Goal: Task Accomplishment & Management: Use online tool/utility

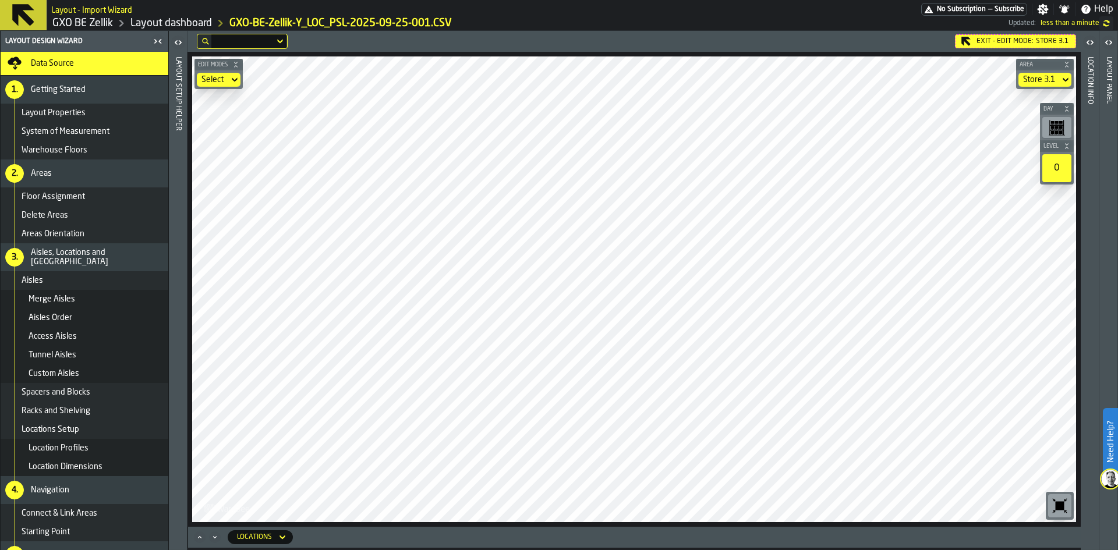
click at [0, 0] on icon at bounding box center [0, 0] width 0 height 0
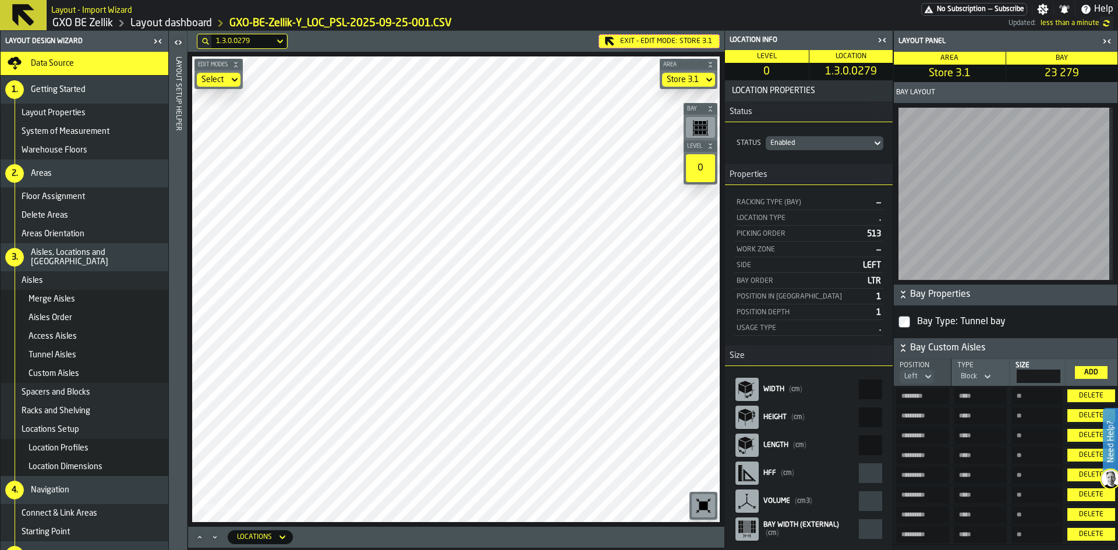
click at [1081, 376] on div "Add" at bounding box center [1090, 372] width 23 height 8
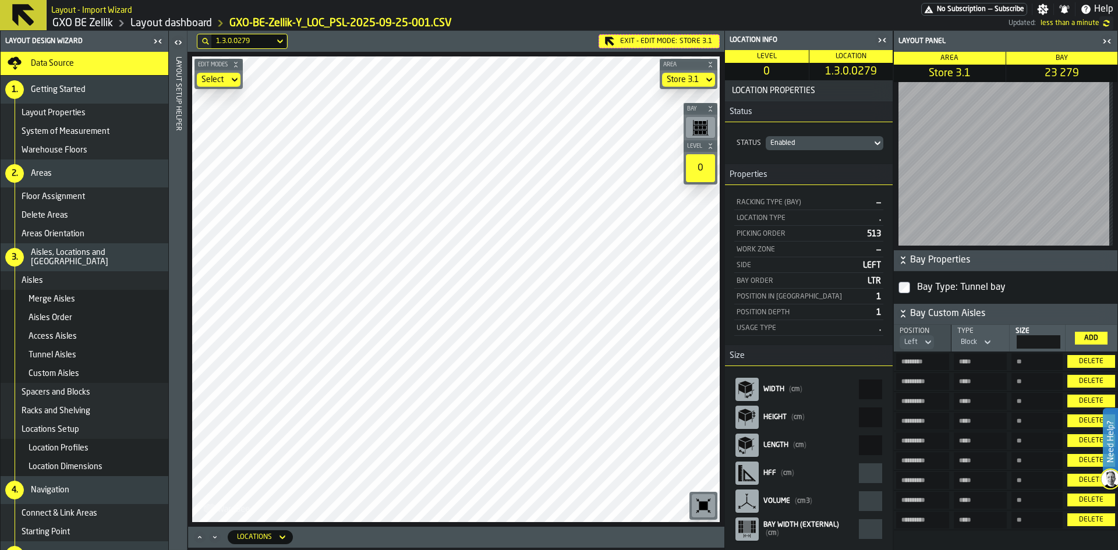
scroll to position [64, 0]
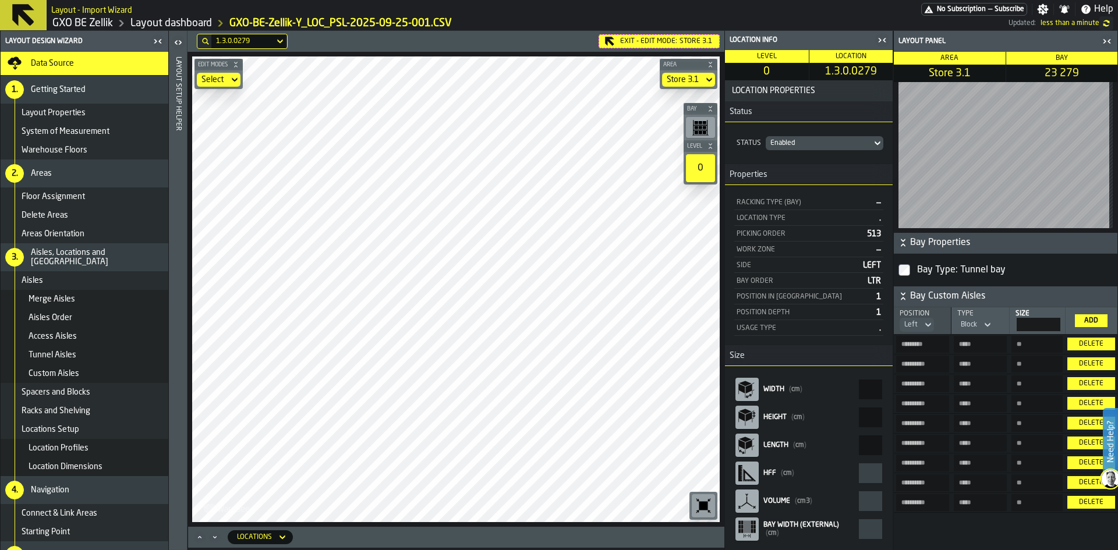
click at [1075, 503] on div "Delete" at bounding box center [1091, 502] width 38 height 8
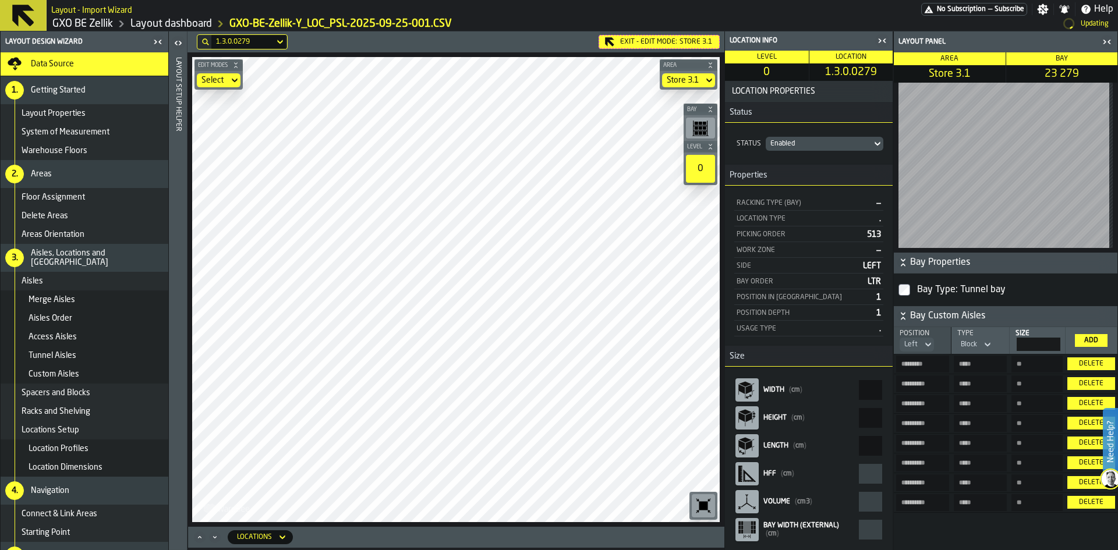
scroll to position [43, 0]
click at [0, 0] on icon at bounding box center [0, 0] width 0 height 0
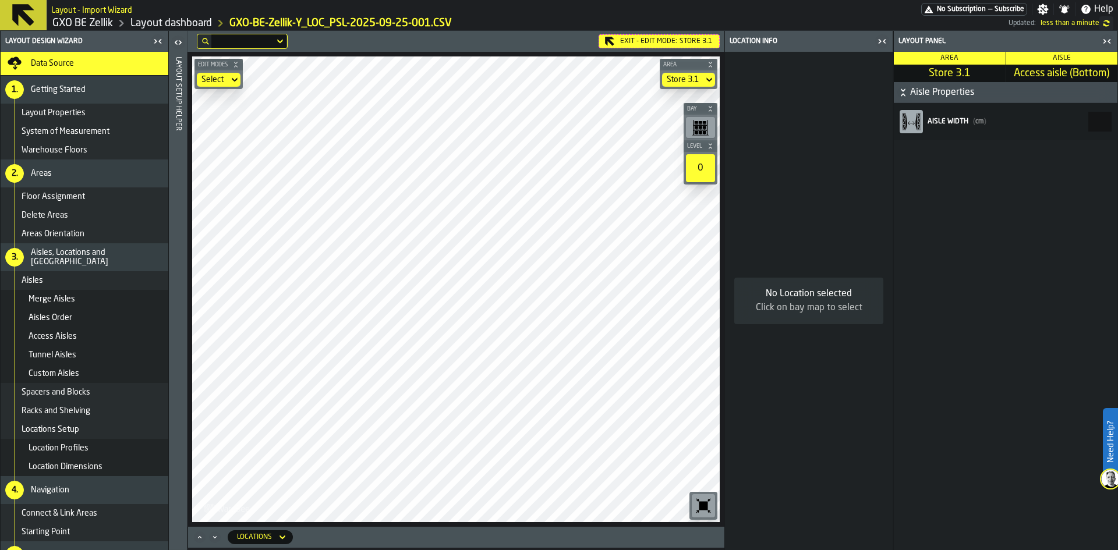
click at [85, 377] on div "Custom Aisles" at bounding box center [96, 373] width 135 height 9
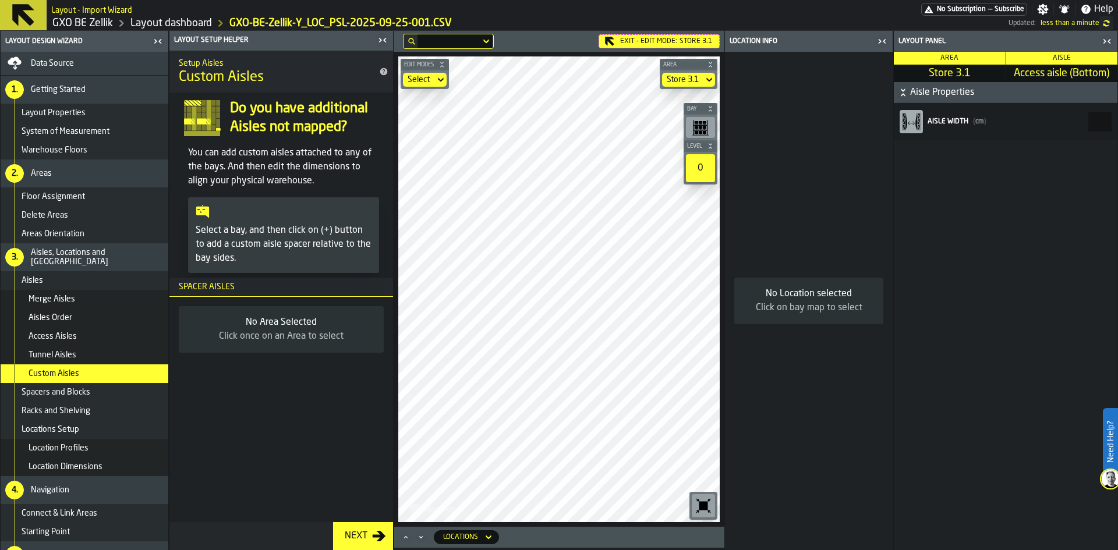
click at [87, 280] on div "Aisles" at bounding box center [93, 280] width 142 height 9
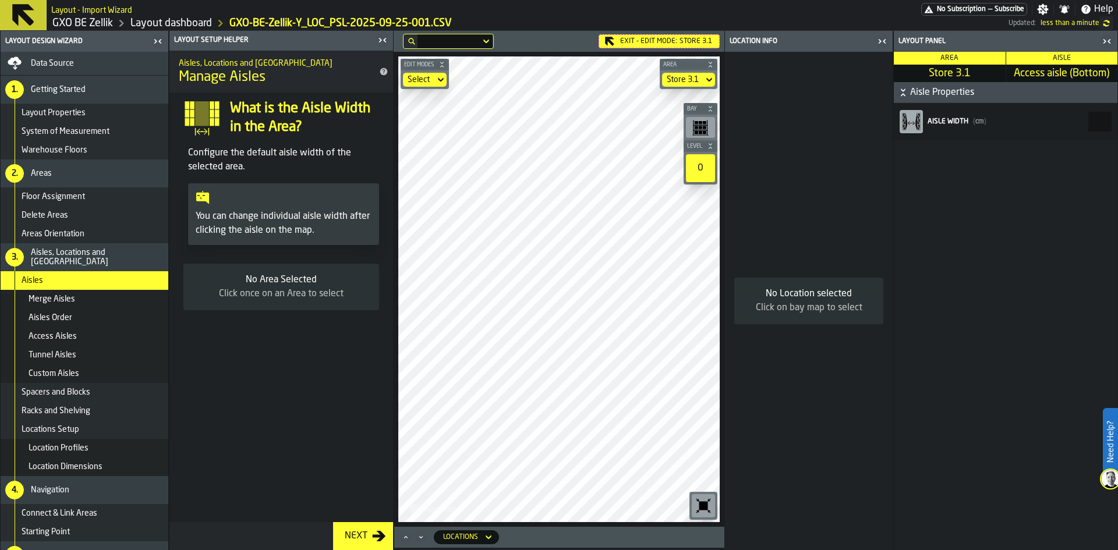
click at [87, 214] on div "Delete Areas" at bounding box center [93, 215] width 142 height 9
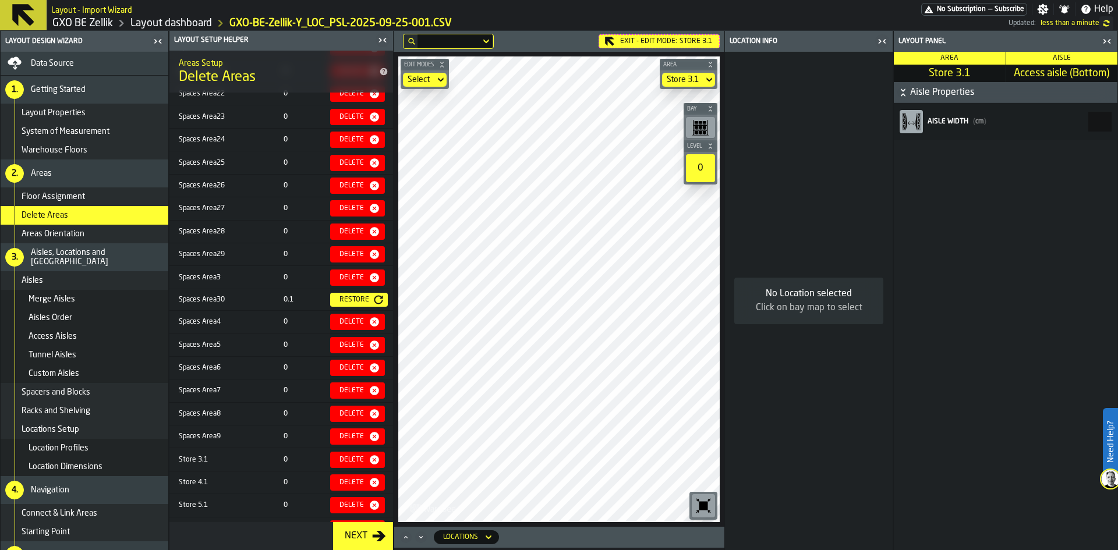
scroll to position [671, 0]
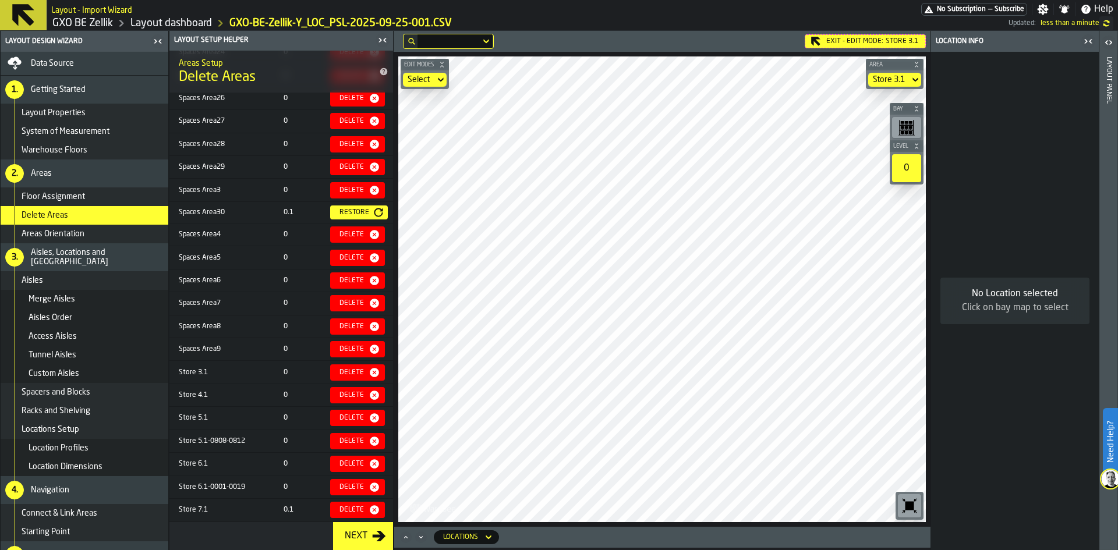
click at [419, 83] on div "Select" at bounding box center [418, 79] width 23 height 9
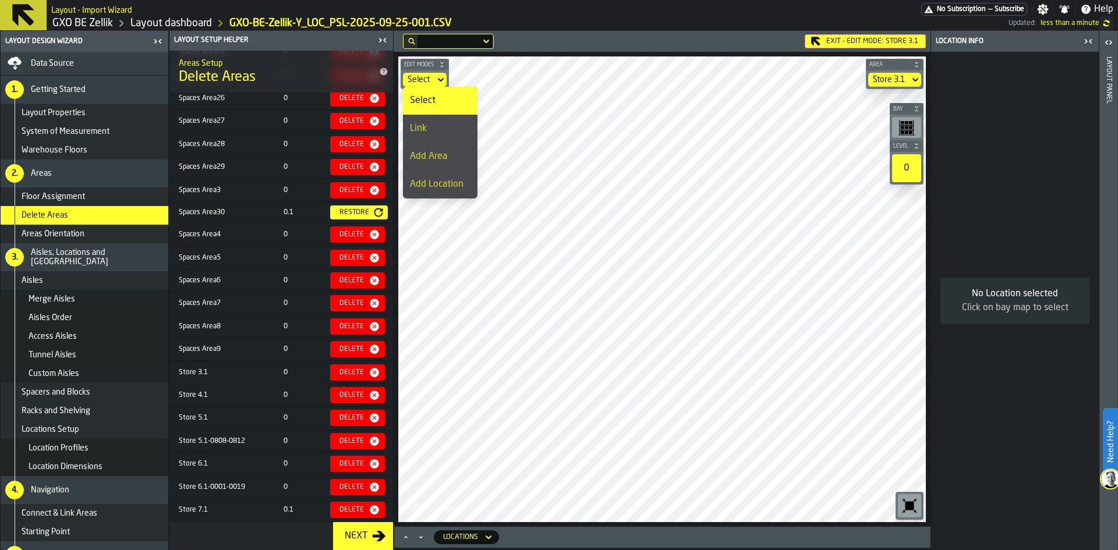
click at [0, 0] on icon at bounding box center [0, 0] width 0 height 0
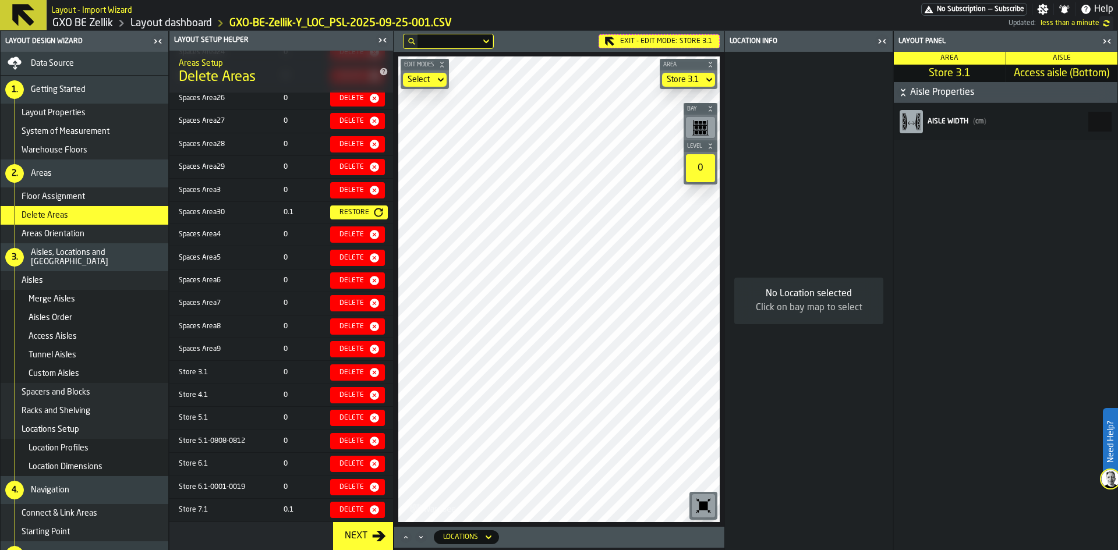
click at [1108, 40] on icon "button-toggle-Close me" at bounding box center [1106, 41] width 14 height 14
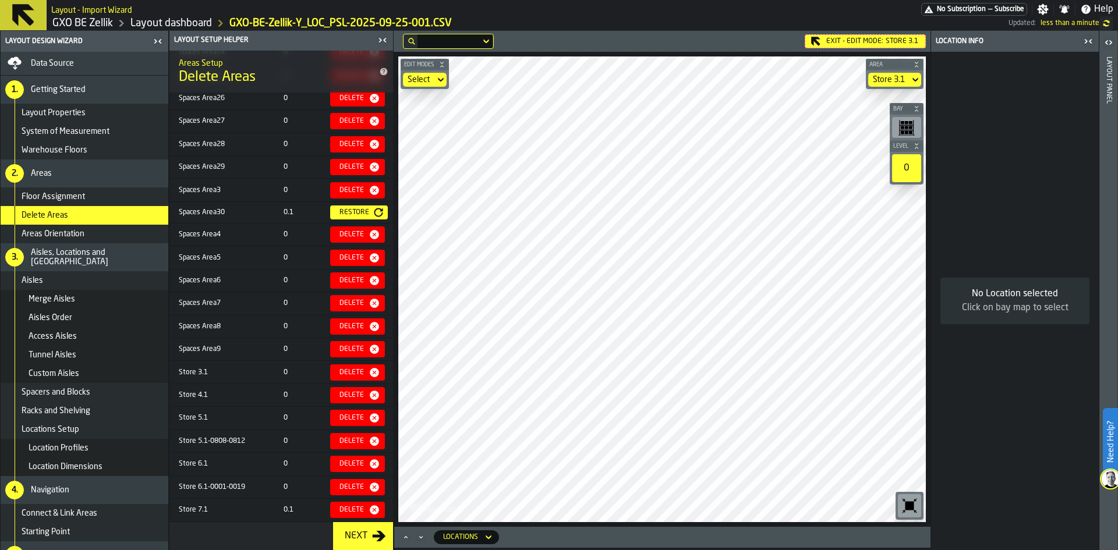
click at [1086, 38] on icon "button-toggle-Close me" at bounding box center [1088, 41] width 14 height 14
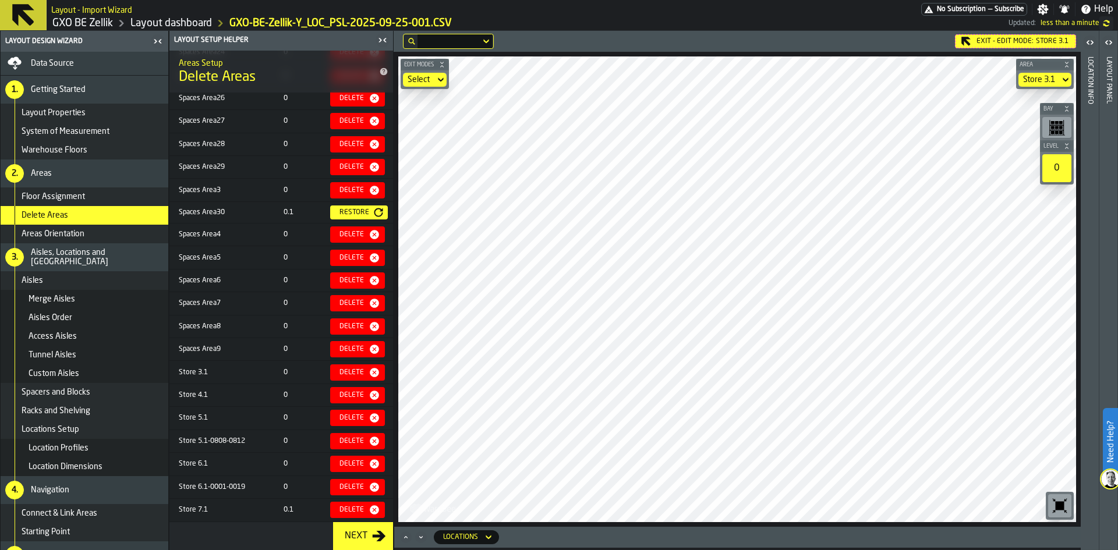
click at [0, 0] on icon at bounding box center [0, 0] width 0 height 0
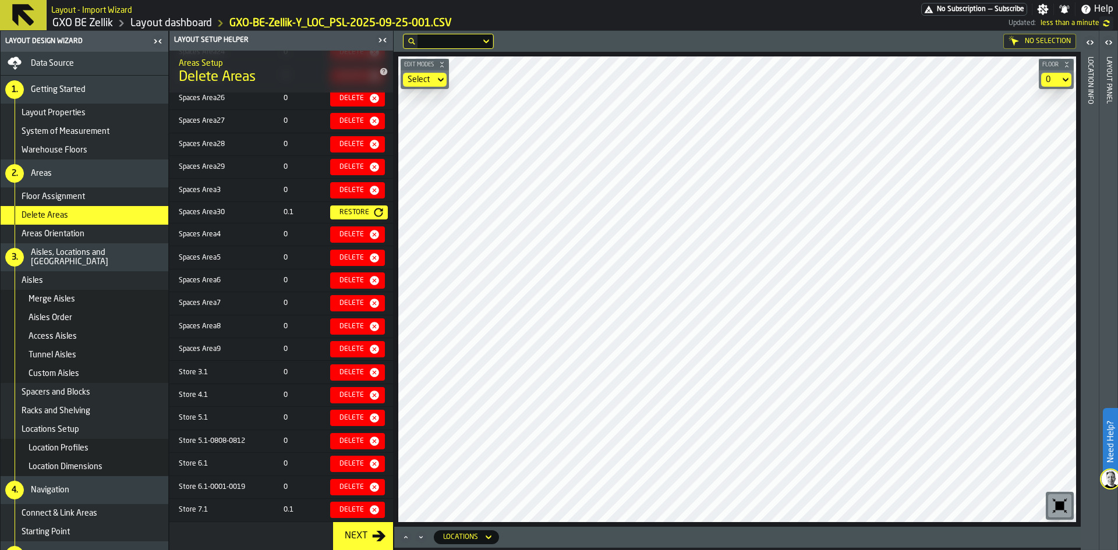
click at [382, 43] on icon "button-toggle-Close me" at bounding box center [382, 40] width 14 height 14
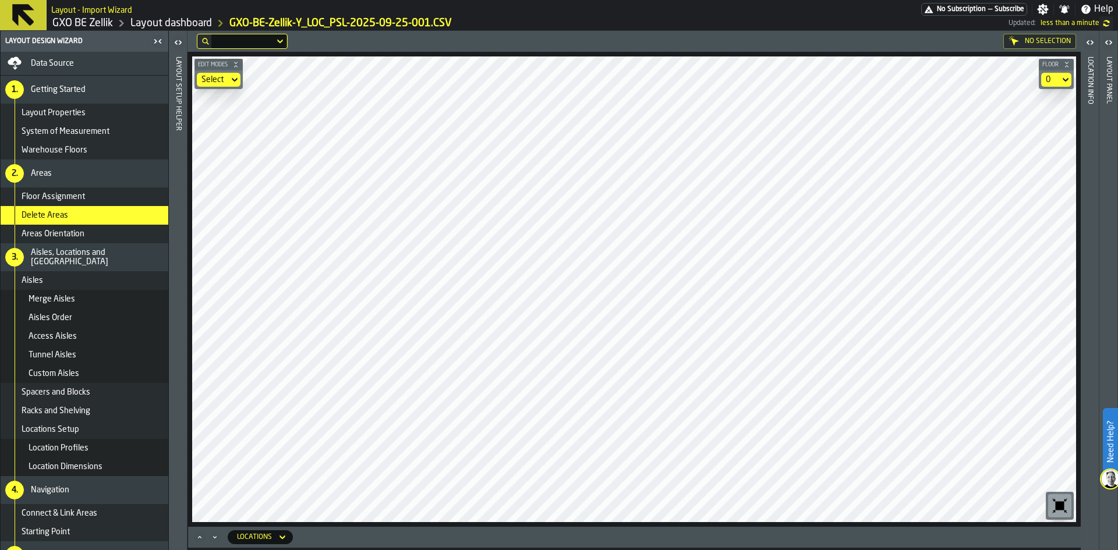
click at [212, 85] on div "Select" at bounding box center [213, 80] width 32 height 14
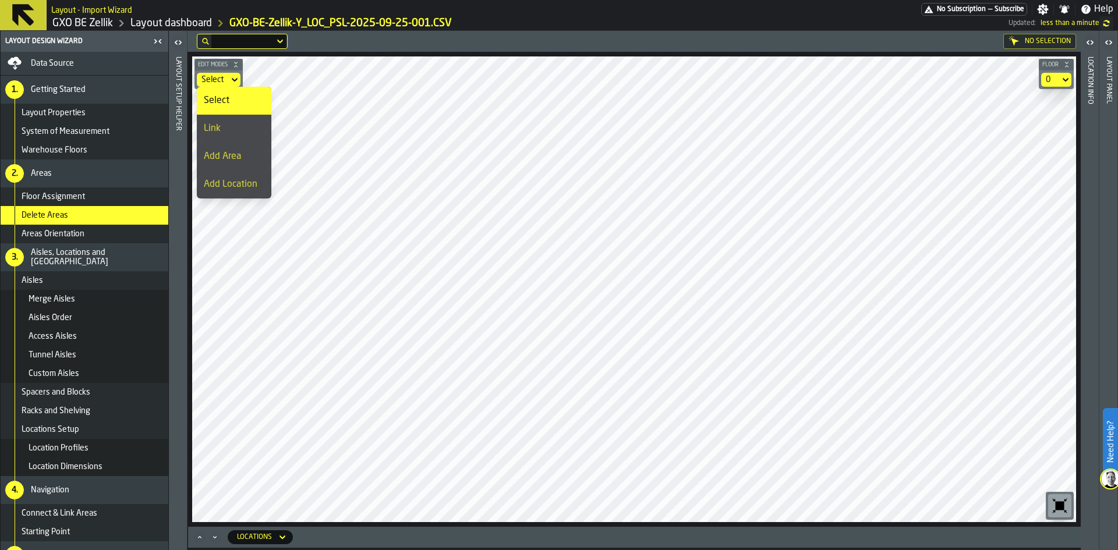
click at [219, 127] on div "Link" at bounding box center [234, 129] width 61 height 14
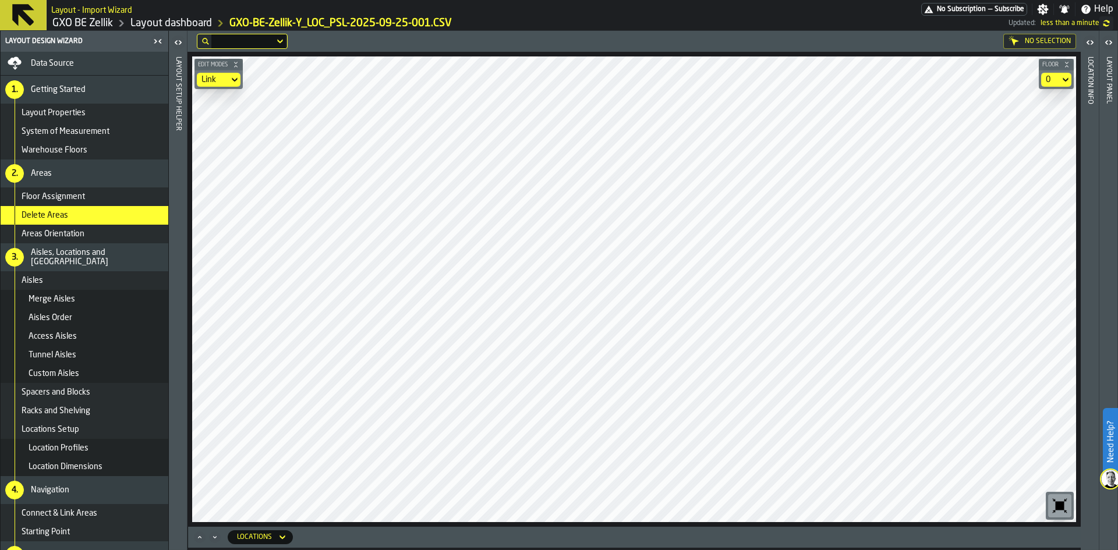
click at [224, 83] on div "Link" at bounding box center [212, 79] width 23 height 9
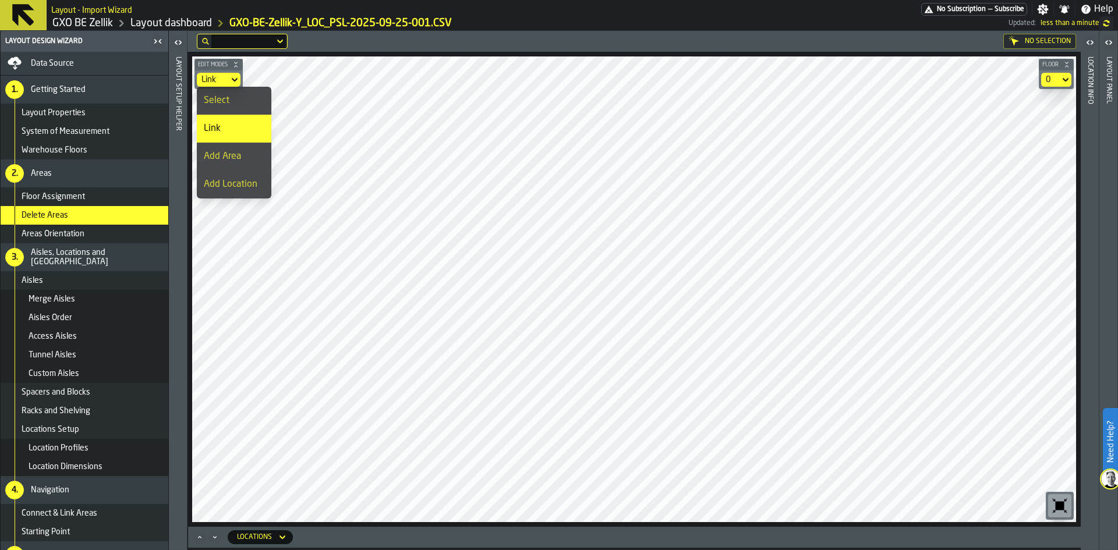
click at [222, 104] on div "Select" at bounding box center [234, 101] width 61 height 14
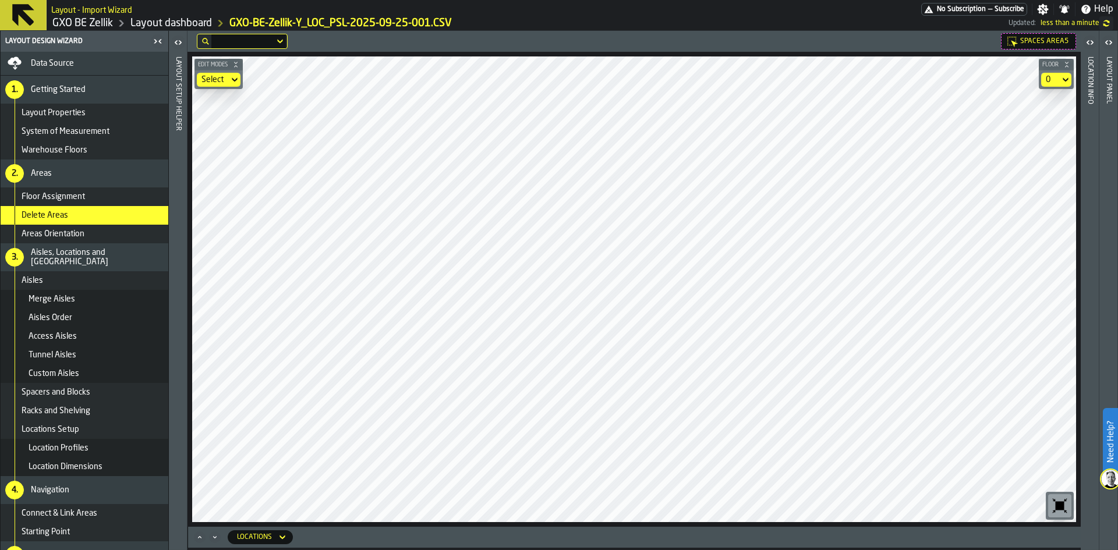
click at [1052, 77] on div "0" at bounding box center [1049, 79] width 9 height 9
click at [1047, 127] on div "0.1" at bounding box center [1033, 129] width 61 height 14
